Goal: Transaction & Acquisition: Purchase product/service

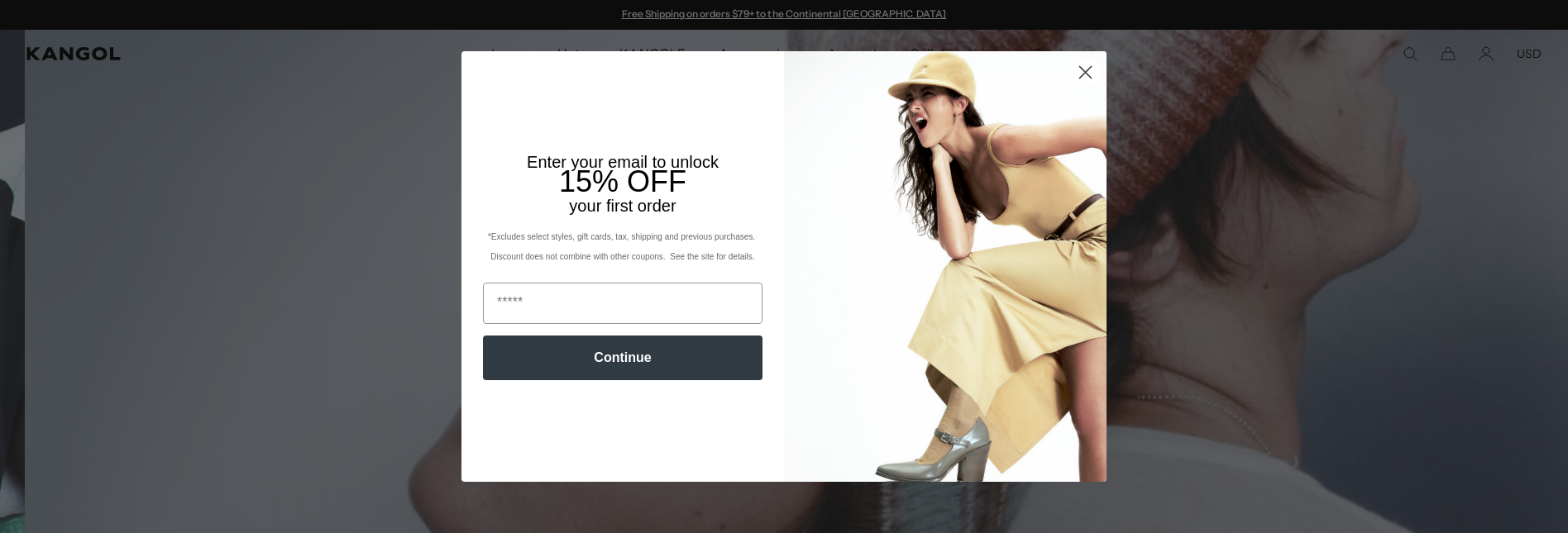
click at [1084, 68] on icon "Close dialog" at bounding box center [1085, 73] width 12 height 12
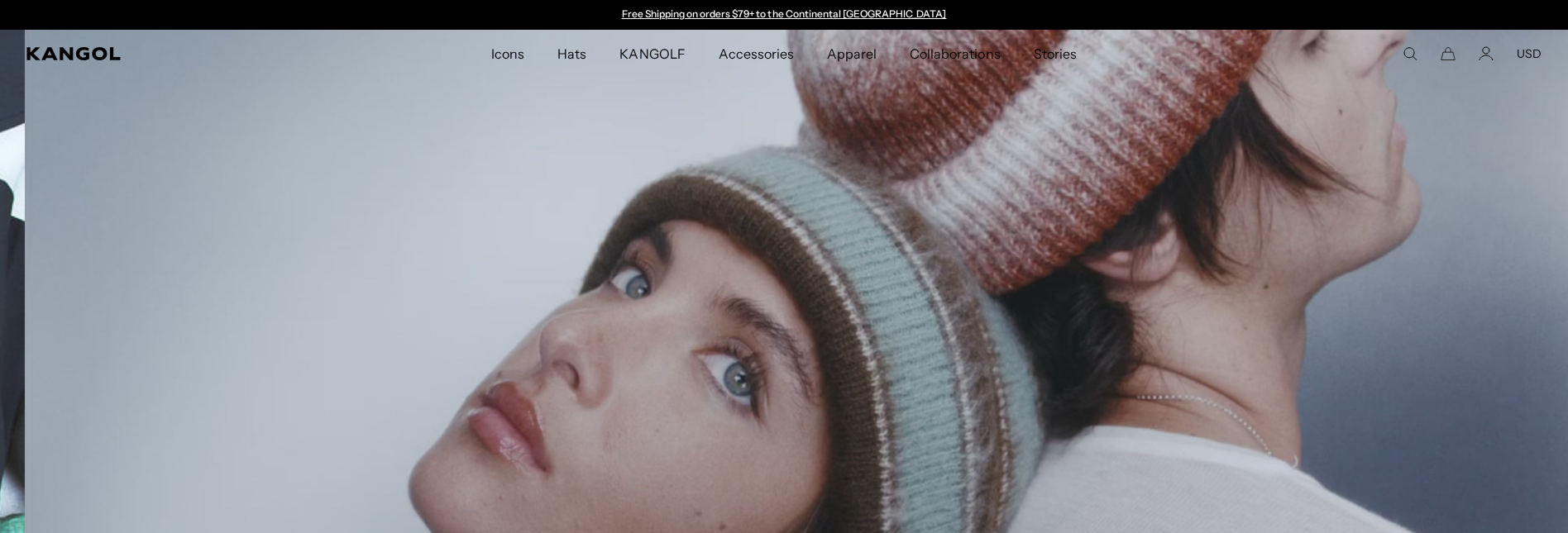
click at [1078, 70] on div "Close dialog Enter your email to unlock 15% OFF your first order *Excludes sele…" at bounding box center [784, 266] width 1568 height 533
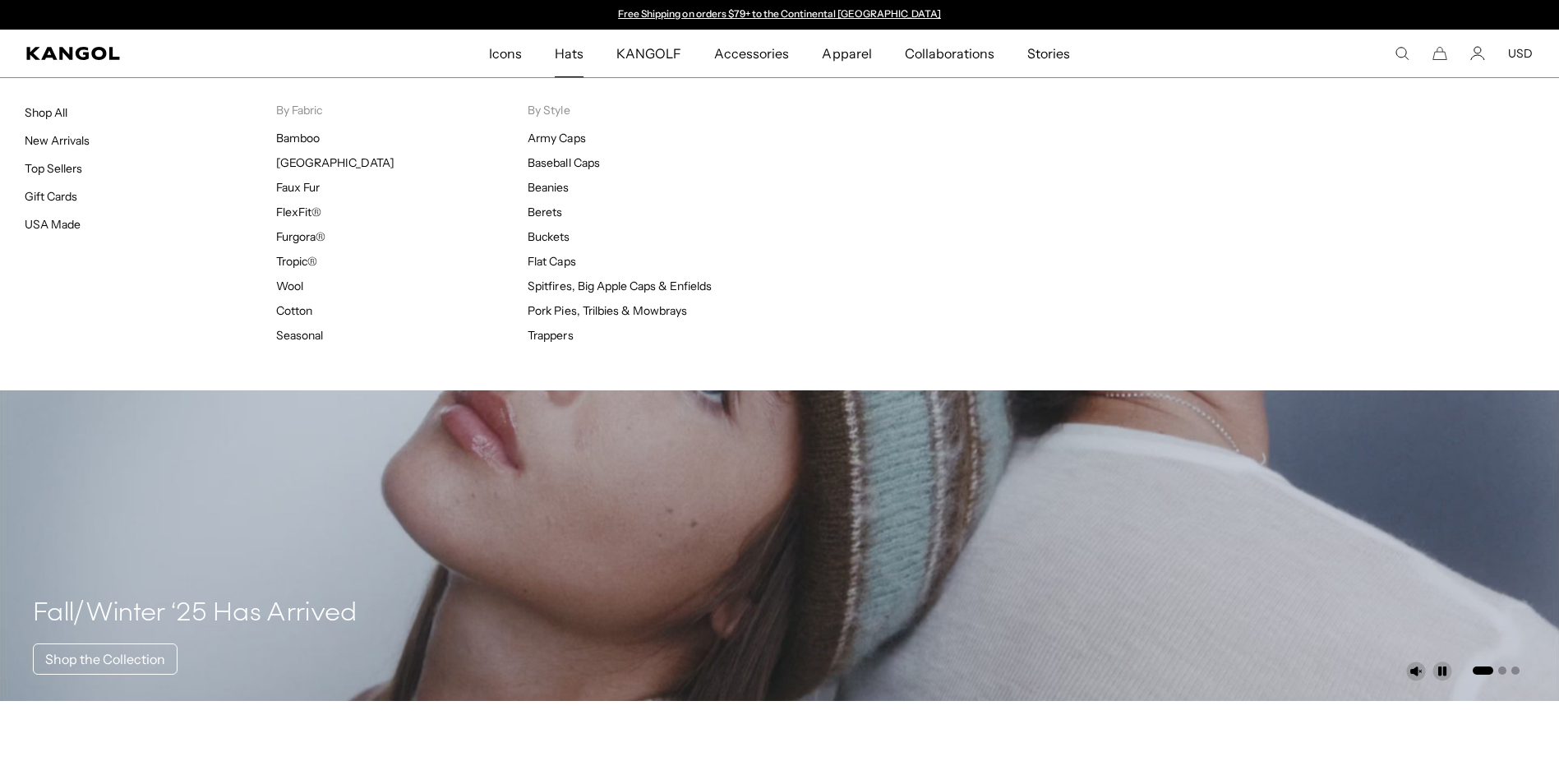
click at [573, 53] on span "Hats" at bounding box center [569, 53] width 28 height 48
